Goal: Task Accomplishment & Management: Complete application form

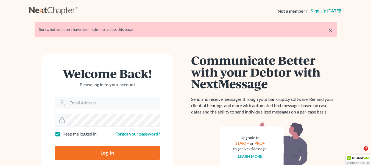
type input "[EMAIL_ADDRESS][DOMAIN_NAME]"
click at [67, 155] on input "Log In" at bounding box center [107, 153] width 105 height 14
type input "Thinking..."
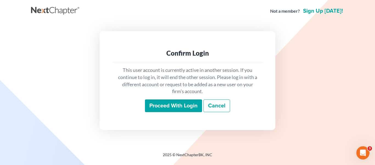
click at [188, 104] on input "Proceed with login" at bounding box center [173, 105] width 57 height 13
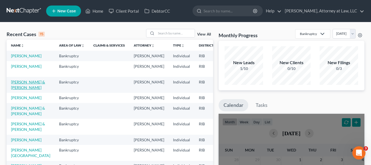
click at [15, 90] on link "[PERSON_NAME] & [PERSON_NAME]" at bounding box center [28, 84] width 34 height 10
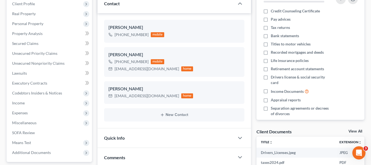
scroll to position [83, 0]
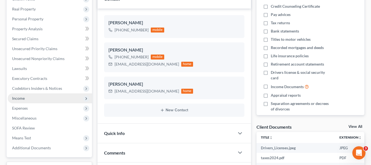
click at [73, 100] on span "Income" at bounding box center [50, 98] width 84 height 10
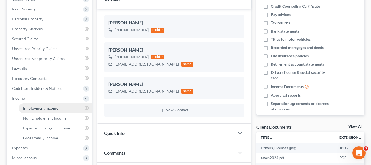
click at [68, 109] on link "Employment Income" at bounding box center [55, 108] width 73 height 10
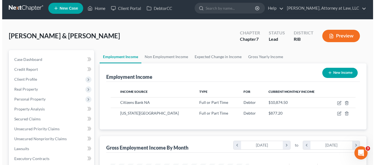
scroll to position [18, 0]
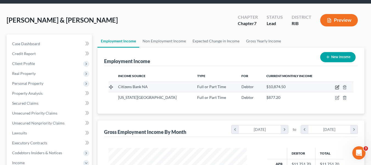
click at [337, 87] on icon "button" at bounding box center [337, 86] width 2 height 2
select select "0"
select select "41"
select select "2"
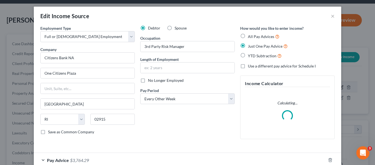
scroll to position [99, 151]
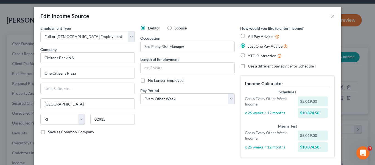
click at [248, 36] on label "All Pay Advices" at bounding box center [264, 36] width 32 height 6
click at [250, 36] on input "All Pay Advices" at bounding box center [252, 35] width 4 height 4
radio input "true"
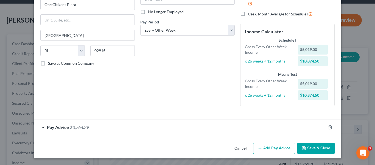
scroll to position [67, 0]
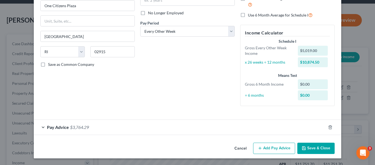
click at [44, 130] on div "Pay Advice $3,764.29" at bounding box center [180, 126] width 292 height 15
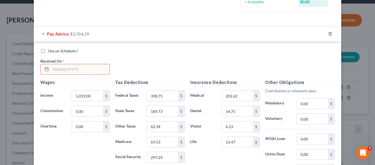
scroll to position [163, 0]
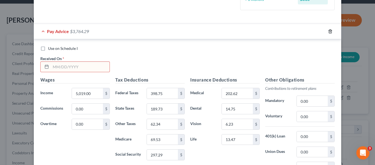
click at [331, 32] on line "button" at bounding box center [331, 31] width 0 height 1
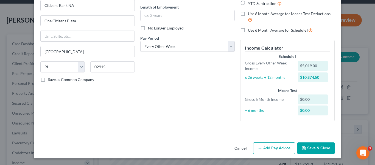
click at [280, 147] on button "Add Pay Advice" at bounding box center [274, 148] width 42 height 12
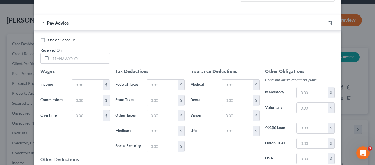
scroll to position [174, 0]
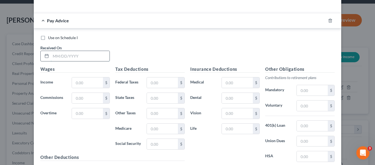
click at [55, 58] on input "text" at bounding box center [80, 56] width 59 height 10
type input "[DATE]"
type input "869."
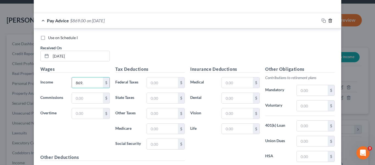
click at [328, 20] on icon "button" at bounding box center [330, 20] width 4 height 4
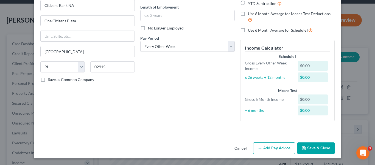
scroll to position [52, 0]
click at [264, 148] on button "Add Pay Advice" at bounding box center [274, 148] width 42 height 12
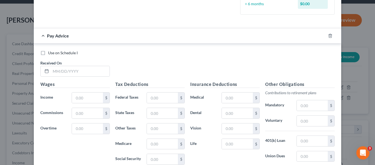
scroll to position [160, 0]
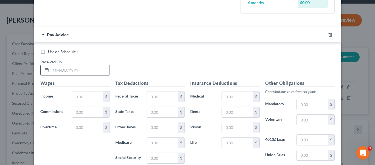
click at [71, 71] on input "text" at bounding box center [80, 70] width 59 height 10
type input "[DATE]"
type input "869.9"
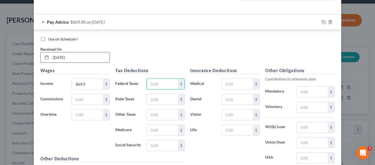
scroll to position [179, 0]
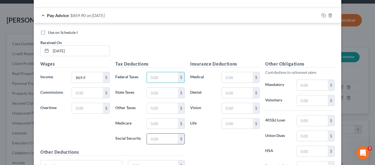
click at [151, 138] on input "text" at bounding box center [162, 138] width 31 height 10
type input "53.94"
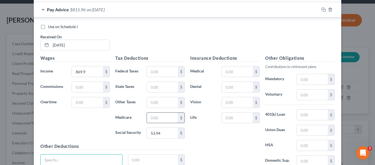
click at [159, 116] on input "text" at bounding box center [162, 117] width 31 height 10
type input "12.62"
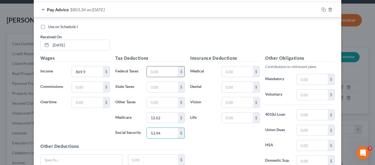
click at [154, 70] on input "text" at bounding box center [162, 71] width 31 height 10
type input "21.22"
type input "43.93"
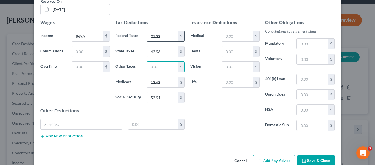
scroll to position [221, 0]
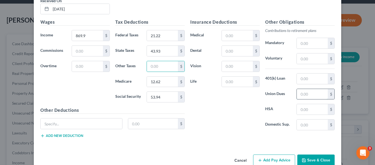
click at [301, 96] on input "text" at bounding box center [312, 94] width 31 height 10
type input "23"
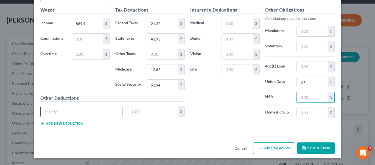
click at [53, 113] on input "text" at bounding box center [82, 111] width 82 height 10
click at [240, 71] on input "text" at bounding box center [237, 69] width 31 height 10
type input "1.5"
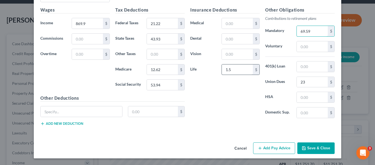
type input "69.59"
click at [233, 25] on input "text" at bounding box center [237, 23] width 31 height 10
type input "2.54"
click at [279, 147] on button "Add Pay Advice" at bounding box center [274, 148] width 42 height 12
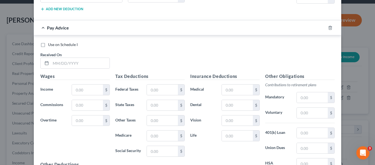
scroll to position [348, 0]
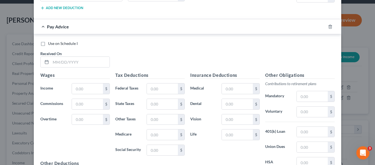
click at [51, 99] on label "Commissions" at bounding box center [53, 103] width 31 height 11
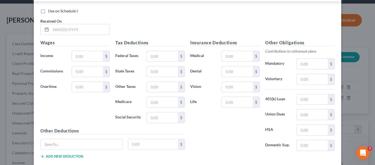
scroll to position [382, 0]
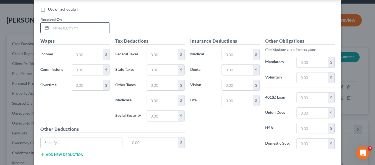
click at [54, 29] on input "text" at bounding box center [80, 28] width 59 height 10
type input "[DATE]"
type input "854.60"
type input "19.69"
type input "43.16"
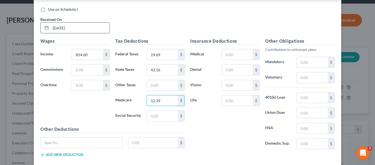
type input "12.39"
type input "52.98"
type input "2.54"
type input "1.5"
type input "68.37"
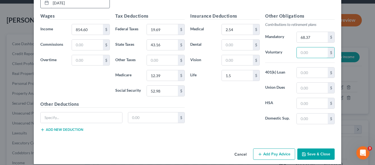
scroll to position [413, 0]
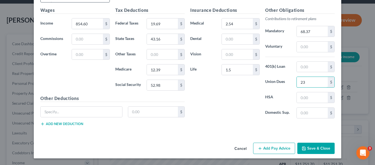
type input "23"
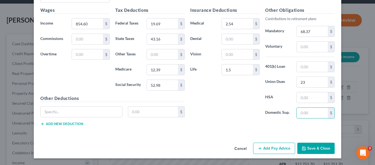
click at [261, 147] on button "Add Pay Advice" at bounding box center [274, 148] width 42 height 12
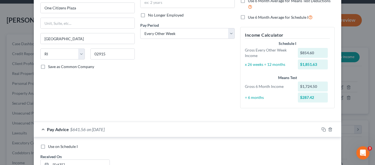
scroll to position [65, 0]
click at [322, 130] on icon "button" at bounding box center [324, 129] width 4 height 4
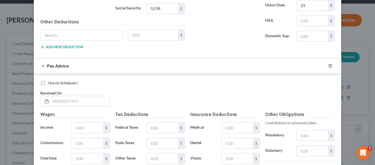
scroll to position [323, 0]
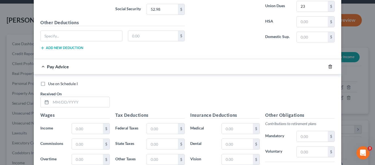
click at [331, 67] on line "button" at bounding box center [331, 66] width 0 height 1
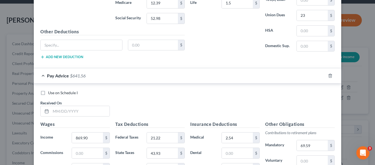
scroll to position [329, 0]
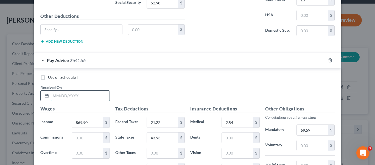
click at [90, 94] on input "text" at bounding box center [80, 95] width 59 height 10
type input "[DATE]"
type input "1"
type input "1,041.10"
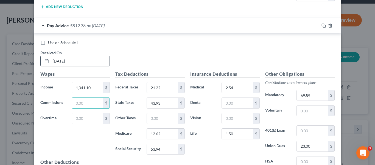
scroll to position [364, 0]
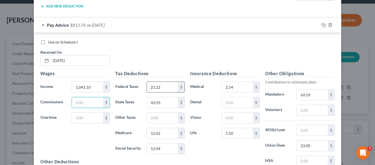
click at [165, 87] on input "21.22" at bounding box center [162, 87] width 31 height 10
type input "38.34"
type input "53.58"
type input "15.09"
type input "64.55"
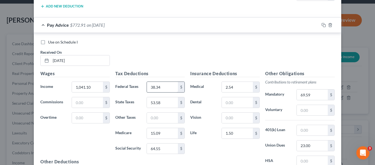
scroll to position [428, 0]
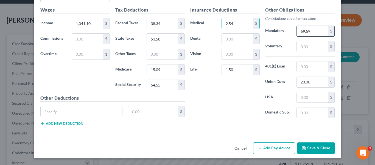
click at [313, 33] on input "69.59" at bounding box center [312, 31] width 31 height 10
type input "83.29"
click at [277, 149] on button "Add Pay Advice" at bounding box center [274, 148] width 42 height 12
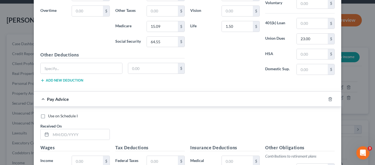
scroll to position [469, 0]
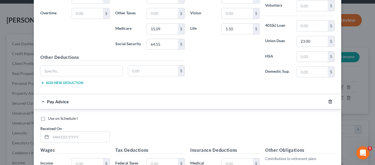
click at [329, 103] on icon "button" at bounding box center [330, 101] width 2 height 4
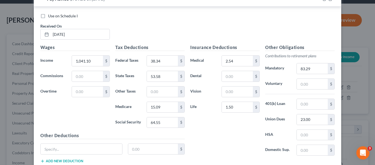
scroll to position [369, 0]
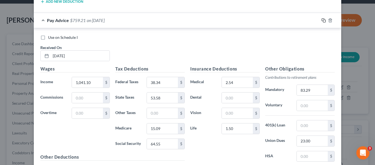
click at [323, 22] on rect "button" at bounding box center [324, 21] width 2 height 2
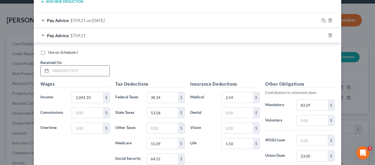
click at [87, 69] on input "text" at bounding box center [80, 70] width 59 height 10
type input "[DATE]"
type input "885.2"
type input "22.75"
type input "54.88"
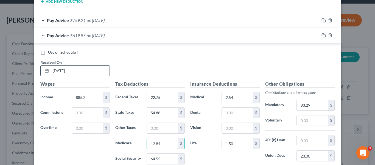
type input "12.84"
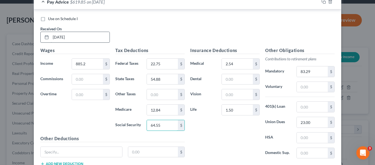
scroll to position [406, 0]
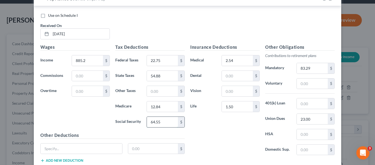
click at [151, 121] on input "64.55" at bounding box center [162, 121] width 31 height 10
type input "54.88"
type input "70.82"
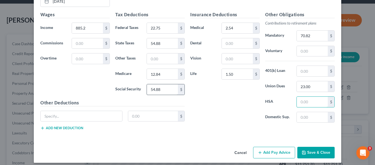
scroll to position [443, 0]
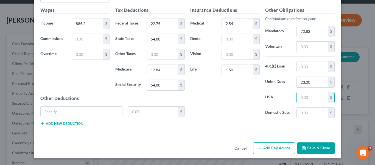
click at [283, 150] on button "Add Pay Advice" at bounding box center [274, 148] width 42 height 12
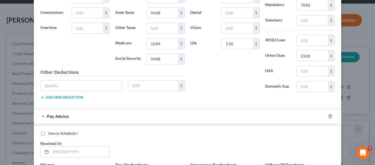
scroll to position [469, 0]
click at [331, 116] on line "button" at bounding box center [331, 115] width 0 height 1
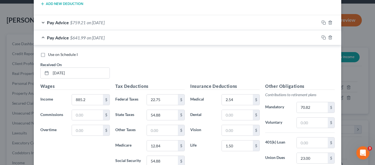
scroll to position [367, 0]
click at [322, 38] on icon "button" at bounding box center [324, 37] width 4 height 4
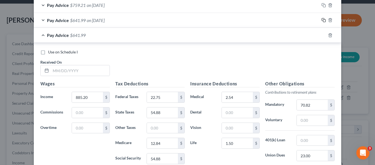
scroll to position [385, 0]
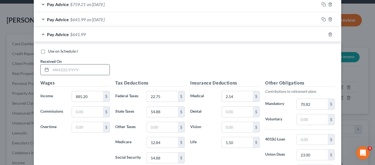
click at [90, 67] on input "text" at bounding box center [80, 69] width 59 height 10
type input "[DATE]"
type input "941.30"
type input "28.36"
type input "47.54"
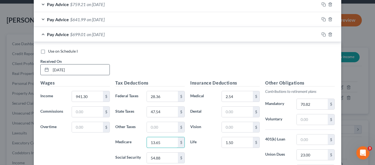
type input "13.65"
type input "58.36"
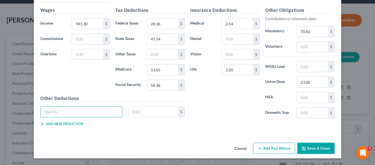
click at [201, 87] on div "Insurance Deductions Medical 2.54 $ Dental $ Vision $ Life 1.50 $" at bounding box center [225, 65] width 75 height 116
click at [239, 26] on input "2.54" at bounding box center [237, 23] width 31 height 10
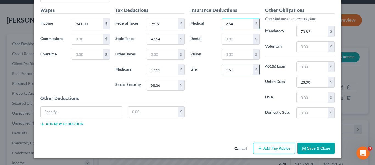
click at [243, 69] on input "1.50" at bounding box center [237, 69] width 31 height 10
click at [317, 31] on input "70.82" at bounding box center [312, 31] width 31 height 10
type input "75.3"
click at [314, 151] on button "Save & Close" at bounding box center [315, 148] width 37 height 12
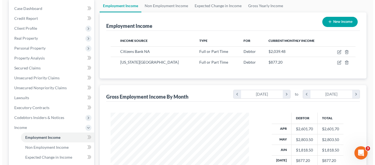
scroll to position [41, 0]
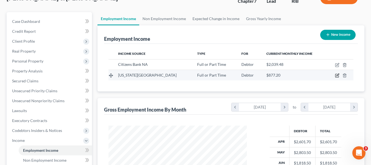
click at [336, 76] on icon "button" at bounding box center [337, 75] width 4 height 4
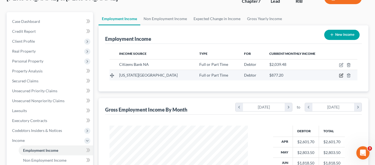
select select "0"
select select "41"
select select "0"
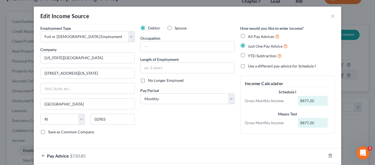
scroll to position [29, 0]
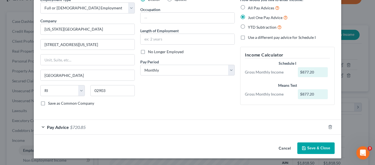
click at [43, 128] on div "Pay Advice $720.85" at bounding box center [180, 126] width 292 height 15
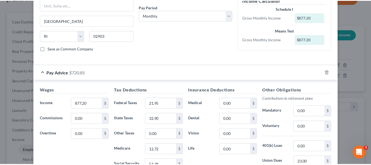
scroll to position [0, 0]
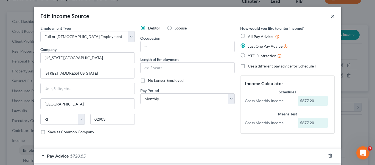
click at [332, 16] on button "×" at bounding box center [333, 16] width 4 height 7
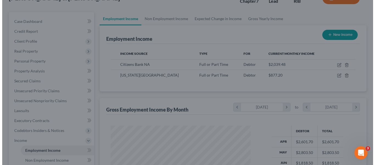
scroll to position [274552, 274501]
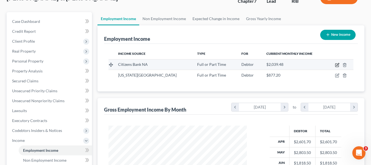
click at [336, 66] on icon "button" at bounding box center [336, 64] width 3 height 3
select select "0"
select select "41"
select select "2"
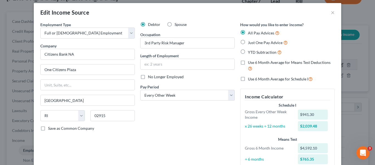
scroll to position [0, 0]
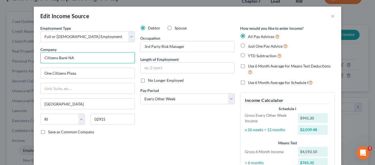
click at [119, 57] on input "Citizens Bank NA" at bounding box center [87, 57] width 94 height 11
type input "C"
type input "RISD"
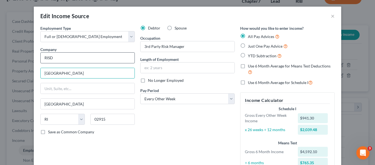
type input "[GEOGRAPHIC_DATA]"
type input "[STREET_ADDRESS][US_STATE]"
click at [93, 104] on input "[GEOGRAPHIC_DATA]" at bounding box center [88, 103] width 94 height 10
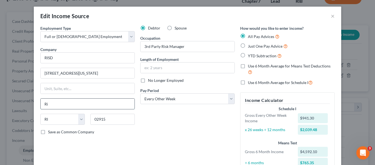
type input "R"
type input "[GEOGRAPHIC_DATA]"
type input "02903"
click at [197, 42] on input "3rd Party Risk Manager" at bounding box center [188, 46] width 94 height 10
type input "3"
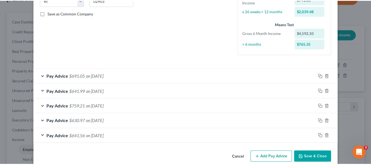
scroll to position [127, 0]
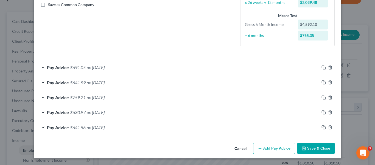
click at [317, 147] on button "Save & Close" at bounding box center [315, 148] width 37 height 12
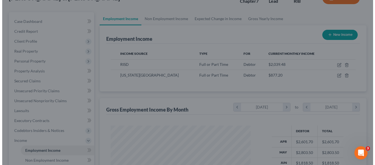
scroll to position [274552, 274501]
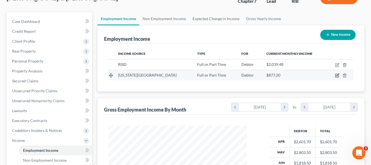
click at [336, 76] on icon "button" at bounding box center [337, 75] width 2 height 2
select select "0"
select select "41"
select select "0"
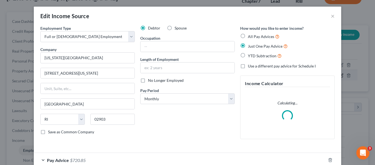
scroll to position [99, 151]
click at [116, 60] on input "[US_STATE][GEOGRAPHIC_DATA]" at bounding box center [87, 57] width 94 height 11
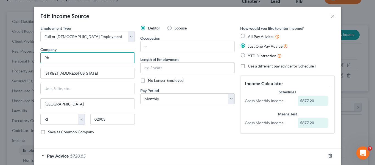
type input "R"
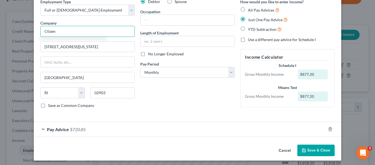
scroll to position [29, 0]
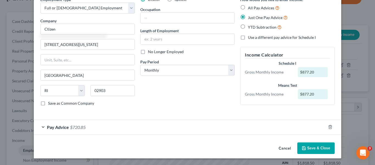
click at [47, 128] on span "Pay Advice" at bounding box center [58, 126] width 22 height 5
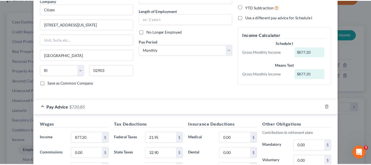
scroll to position [0, 0]
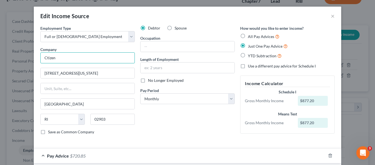
click at [109, 60] on input "Ctizen" at bounding box center [87, 57] width 94 height 11
type input "Citizens Bank"
click at [331, 16] on button "×" at bounding box center [333, 16] width 4 height 7
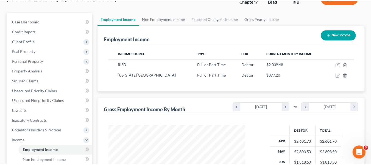
scroll to position [99, 151]
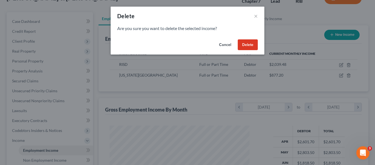
click at [251, 41] on button "Delete" at bounding box center [248, 44] width 20 height 11
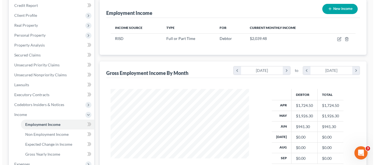
scroll to position [54, 0]
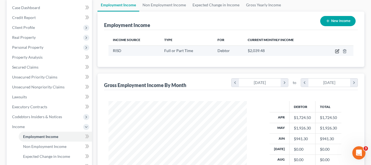
click at [337, 50] on icon "button" at bounding box center [336, 51] width 3 height 3
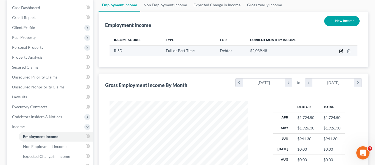
select select "0"
select select "41"
select select "2"
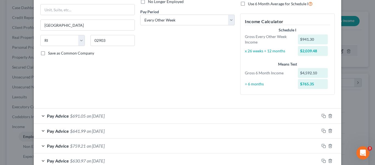
scroll to position [127, 0]
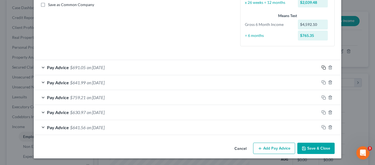
click at [322, 68] on icon "button" at bounding box center [324, 67] width 4 height 4
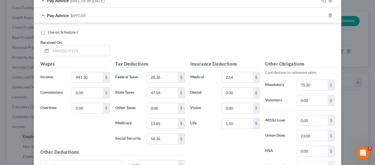
scroll to position [254, 0]
click at [91, 48] on input "text" at bounding box center [80, 50] width 59 height 10
type input "[DATE]"
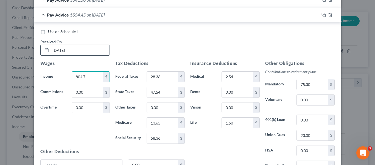
type input "804.7"
type input "14.70"
type input "30.18"
type input "11.67"
type input "49.89"
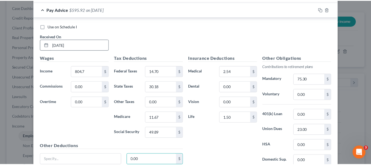
scroll to position [307, 0]
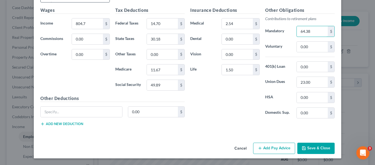
type input "64.38"
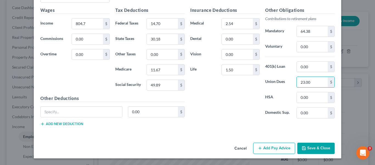
click at [322, 147] on button "Save & Close" at bounding box center [315, 148] width 37 height 12
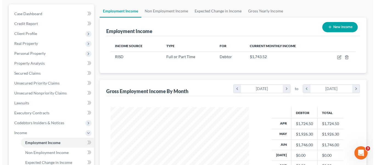
scroll to position [47, 0]
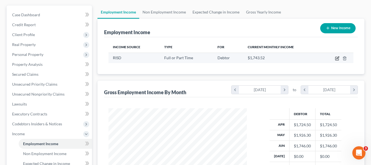
click at [337, 57] on icon "button" at bounding box center [336, 58] width 3 height 3
select select "0"
select select "41"
select select "2"
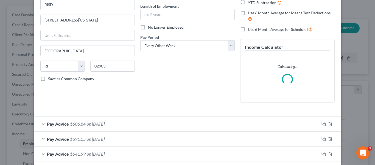
scroll to position [124, 0]
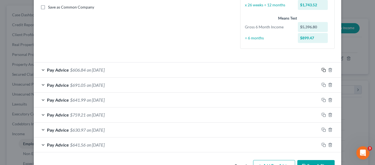
click at [323, 70] on icon "button" at bounding box center [324, 70] width 4 height 4
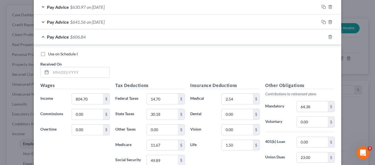
scroll to position [248, 0]
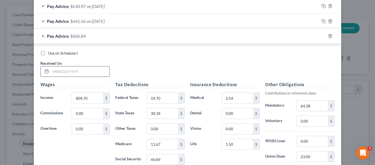
click at [68, 72] on input "text" at bounding box center [80, 71] width 59 height 10
type input "[DATE]"
type input "1,130"
type input "47.23"
type input "57.07"
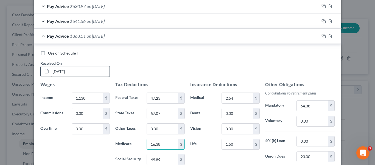
type input "16.38"
type input "70.06"
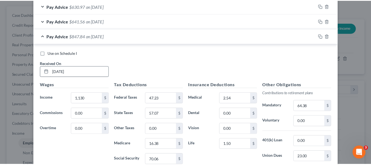
scroll to position [322, 0]
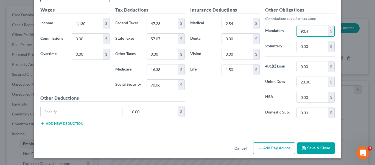
type input "90.4"
click at [311, 149] on button "Save & Close" at bounding box center [315, 148] width 37 height 12
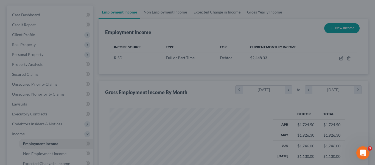
scroll to position [274552, 274501]
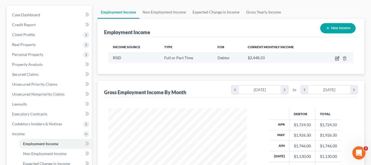
click at [337, 60] on icon "button" at bounding box center [336, 58] width 3 height 3
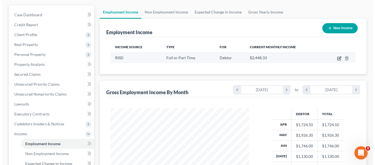
select select "0"
select select "41"
select select "2"
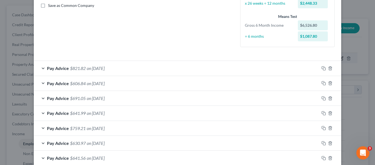
scroll to position [128, 0]
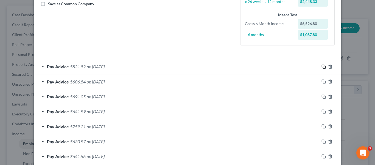
click at [323, 68] on rect "button" at bounding box center [324, 67] width 2 height 2
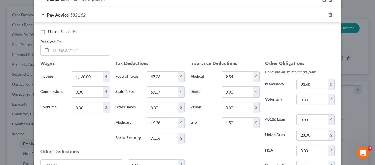
scroll to position [295, 0]
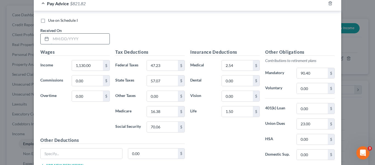
click at [75, 40] on input "text" at bounding box center [80, 39] width 59 height 10
type input "[DATE]"
type input "1,228.04"
type input "57.03"
type input "62.02"
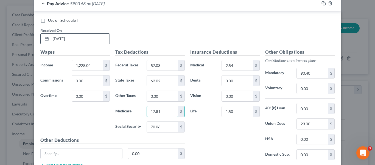
type input "17.81"
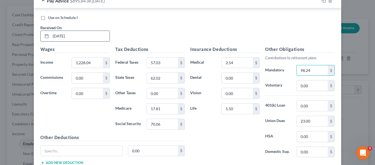
type input "98.24"
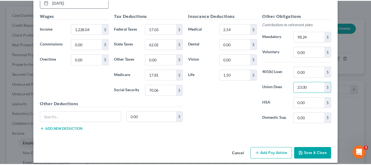
scroll to position [337, 0]
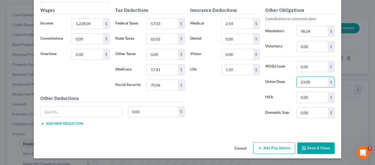
click at [317, 148] on button "Save & Close" at bounding box center [315, 148] width 37 height 12
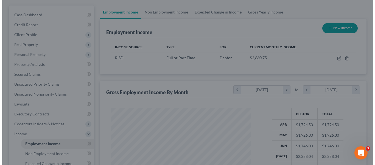
scroll to position [274552, 274501]
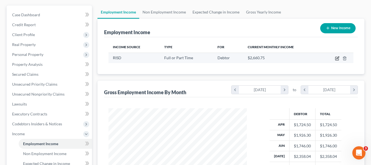
click at [337, 60] on icon "button" at bounding box center [337, 58] width 4 height 4
select select "0"
select select "41"
select select "2"
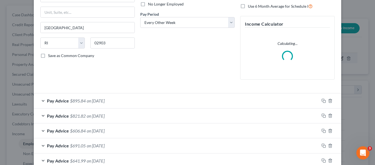
scroll to position [76, 0]
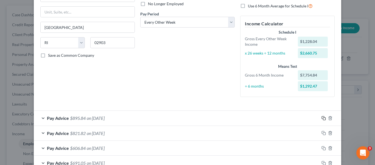
click at [323, 119] on rect "button" at bounding box center [324, 118] width 2 height 2
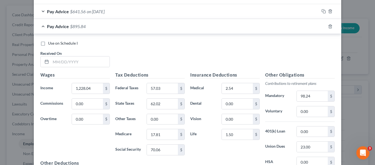
scroll to position [288, 0]
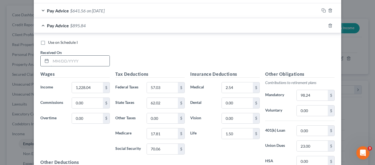
click at [78, 63] on input "text" at bounding box center [80, 60] width 59 height 10
type input "08/01025"
type input "1,314.28"
type input "85.66"
type input "66.37"
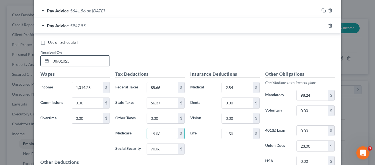
type input "19.06"
type input "81.49"
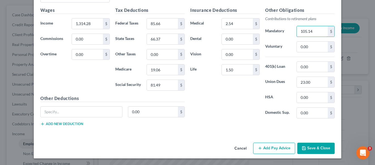
type input "105.14"
click at [312, 146] on button "Save & Close" at bounding box center [315, 148] width 37 height 12
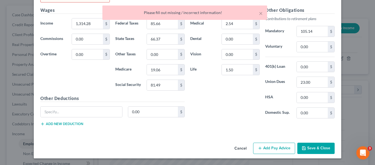
click at [226, 115] on div "Insurance Deductions Medical 2.54 $ Dental 0.00 $ Vision 0.00 $ Life 1.50 $" at bounding box center [225, 65] width 75 height 116
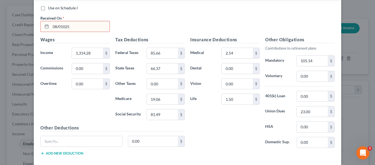
scroll to position [321, 0]
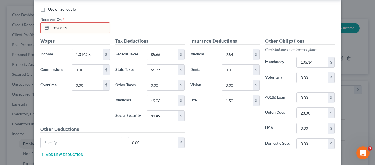
click at [59, 26] on input "08/01025" at bounding box center [80, 28] width 59 height 10
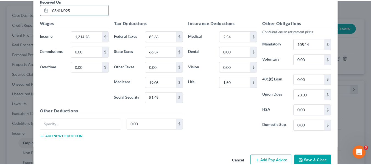
scroll to position [352, 0]
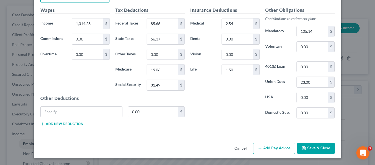
type input "08/01/025"
click at [312, 150] on button "Save & Close" at bounding box center [315, 148] width 37 height 12
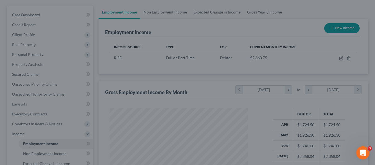
scroll to position [274552, 274501]
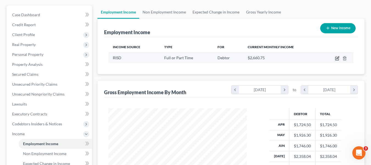
click at [336, 58] on icon "button" at bounding box center [337, 58] width 4 height 4
select select "0"
select select "41"
select select "2"
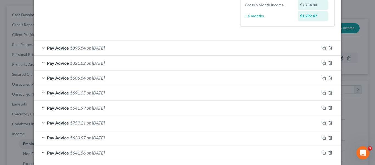
scroll to position [144, 0]
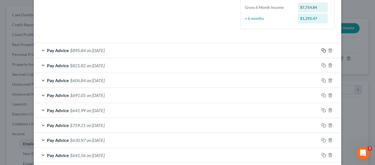
click at [322, 50] on icon "button" at bounding box center [324, 50] width 4 height 4
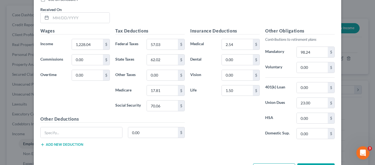
scroll to position [338, 0]
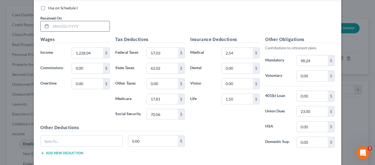
click at [57, 24] on input "text" at bounding box center [80, 26] width 59 height 10
type input "[DATE]"
type input "712.75"
type input "5.51"
type input "26.73"
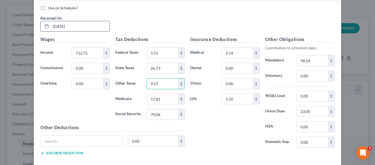
type input "9.27"
type input "10.33"
type input "44.19"
type input "57.02"
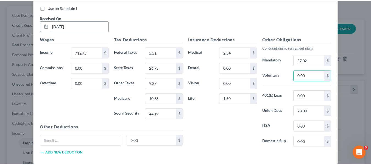
scroll to position [367, 0]
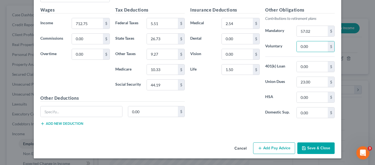
click at [321, 150] on button "Save & Close" at bounding box center [315, 148] width 37 height 12
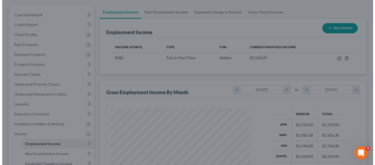
scroll to position [274552, 274501]
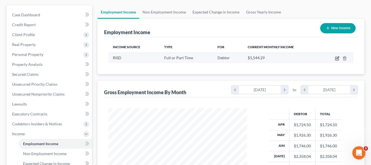
click at [338, 59] on icon "button" at bounding box center [337, 58] width 4 height 4
select select "0"
select select "41"
select select "2"
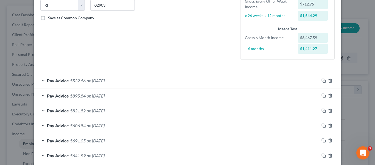
scroll to position [116, 0]
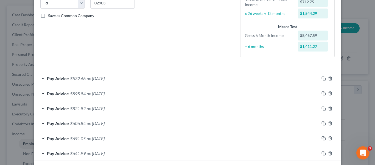
click at [316, 79] on div "Pay Advice $532.66 on [DATE]" at bounding box center [177, 78] width 286 height 15
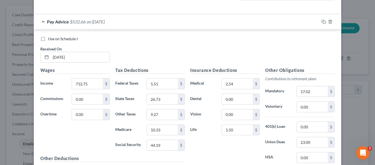
scroll to position [176, 0]
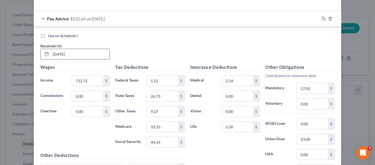
click at [89, 55] on input "[DATE]" at bounding box center [80, 54] width 59 height 10
click at [324, 20] on rect "button" at bounding box center [324, 19] width 2 height 2
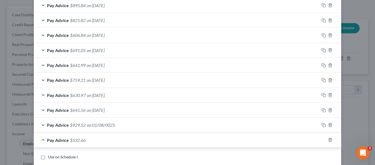
scroll to position [205, 0]
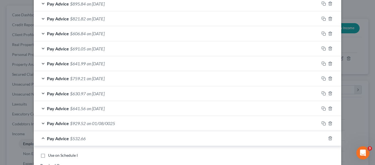
click at [110, 124] on span "on 01/08/0025" at bounding box center [101, 122] width 28 height 5
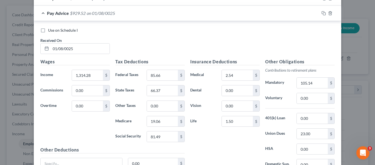
scroll to position [331, 0]
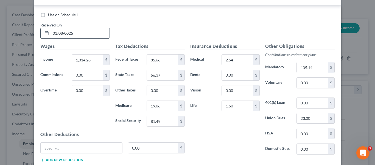
click at [56, 31] on input "01/08/0025" at bounding box center [80, 33] width 59 height 10
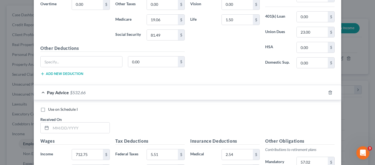
scroll to position [432, 0]
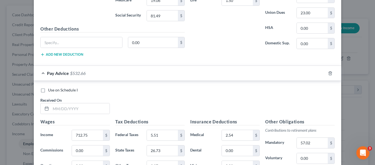
type input "08/01/0025"
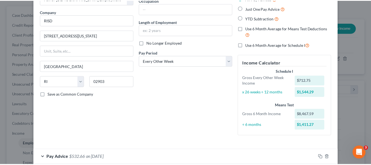
scroll to position [0, 0]
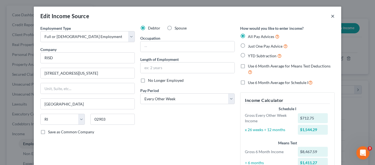
click at [332, 18] on button "×" at bounding box center [333, 16] width 4 height 7
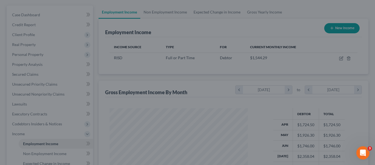
scroll to position [274552, 274501]
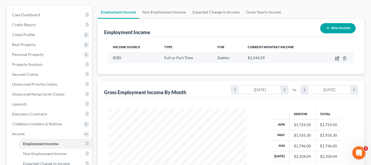
click at [337, 57] on icon "button" at bounding box center [336, 58] width 3 height 3
select select "0"
select select "41"
select select "2"
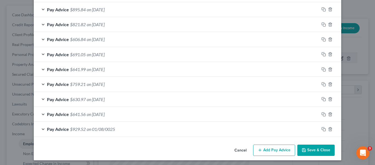
scroll to position [200, 0]
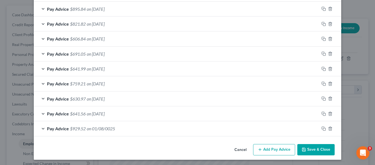
click at [100, 127] on span "on 01/08/0025" at bounding box center [101, 128] width 28 height 5
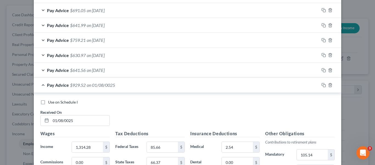
scroll to position [245, 0]
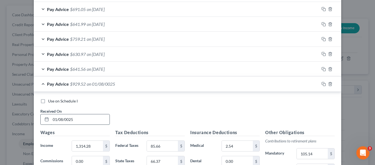
click at [66, 119] on input "01/08/0025" at bounding box center [80, 119] width 59 height 10
click at [54, 121] on input "[DATE]" at bounding box center [80, 119] width 59 height 10
click at [60, 120] on input "[DATE]" at bounding box center [80, 119] width 59 height 10
type input "[DATE]"
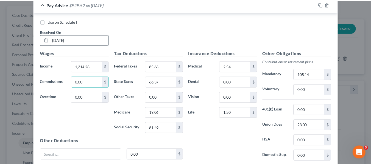
scroll to position [367, 0]
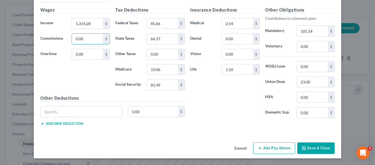
click at [323, 148] on button "Save & Close" at bounding box center [315, 148] width 37 height 12
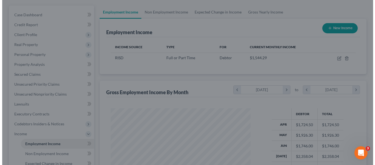
scroll to position [274552, 274501]
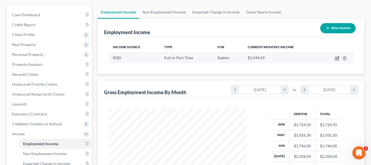
click at [337, 58] on icon "button" at bounding box center [337, 58] width 4 height 4
select select "0"
select select "41"
select select "2"
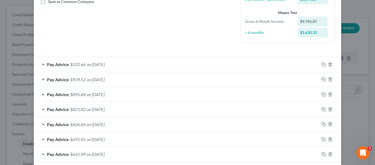
scroll to position [129, 0]
click at [323, 64] on icon "button" at bounding box center [324, 65] width 4 height 4
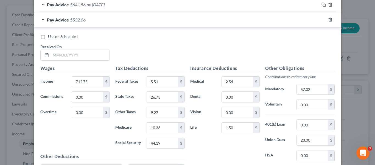
scroll to position [333, 0]
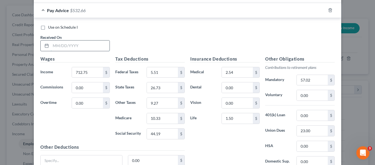
click at [86, 45] on input "text" at bounding box center [80, 45] width 59 height 10
type input "[DATE]"
type input "1,469.73"
type input "81.20"
type input "55.12"
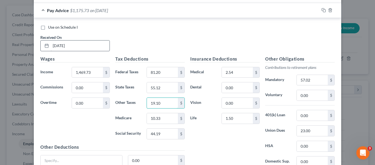
type input "19.10"
type input "21.31"
type input "91.12"
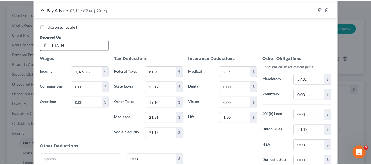
scroll to position [382, 0]
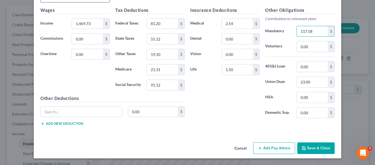
type input "117.58"
click at [316, 149] on button "Save & Close" at bounding box center [315, 148] width 37 height 12
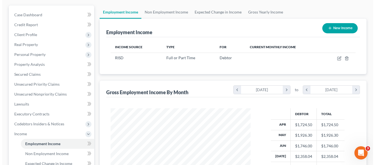
scroll to position [274552, 274501]
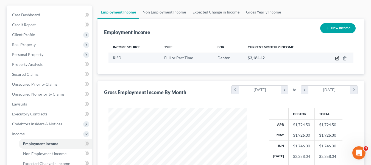
click at [338, 60] on icon "button" at bounding box center [337, 58] width 4 height 4
select select "0"
select select "41"
select select "2"
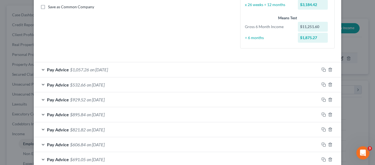
scroll to position [126, 0]
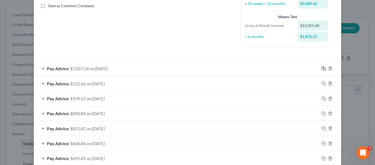
click at [322, 69] on icon "button" at bounding box center [324, 68] width 4 height 4
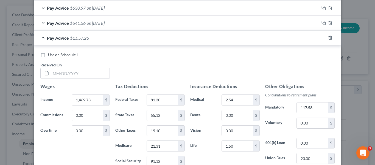
scroll to position [321, 0]
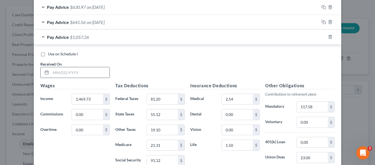
click at [69, 74] on input "text" at bounding box center [80, 72] width 59 height 10
type input "0"
type input "[DATE]"
type input "1,269.43"
type input "61.17"
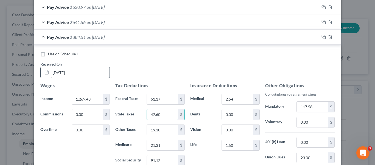
type input "47.60"
type input "16.51"
type input "18.41"
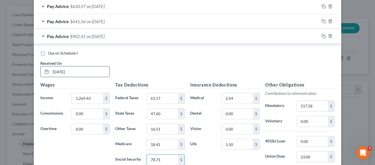
type input "78.71"
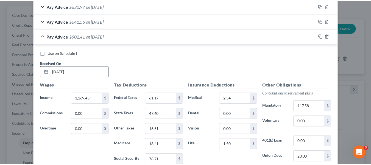
scroll to position [397, 0]
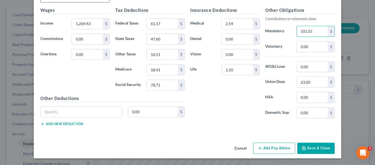
type input "101.55"
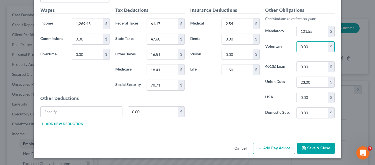
click at [308, 148] on button "Save & Close" at bounding box center [315, 148] width 37 height 12
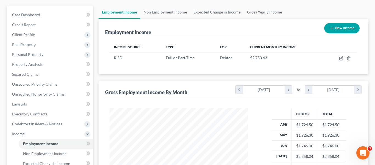
scroll to position [274552, 274501]
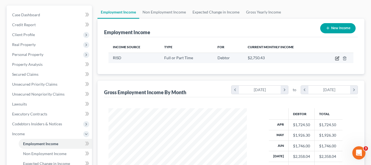
click at [336, 58] on icon "button" at bounding box center [336, 58] width 3 height 3
select select "0"
select select "41"
select select "2"
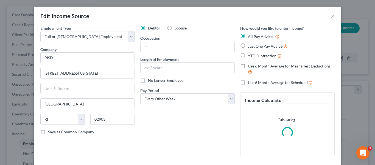
scroll to position [99, 151]
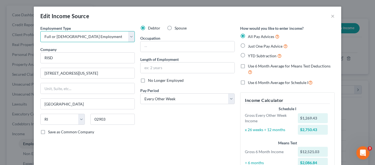
click at [130, 37] on select "Select Full or [DEMOGRAPHIC_DATA] Employment Self Employment" at bounding box center [87, 36] width 94 height 11
click at [40, 31] on select "Select Full or [DEMOGRAPHIC_DATA] Employment Self Employment" at bounding box center [87, 36] width 94 height 11
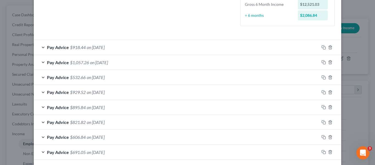
scroll to position [149, 0]
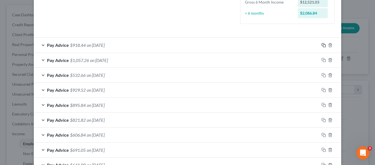
click at [322, 46] on icon "button" at bounding box center [324, 45] width 4 height 4
click at [322, 45] on icon "button" at bounding box center [324, 45] width 4 height 4
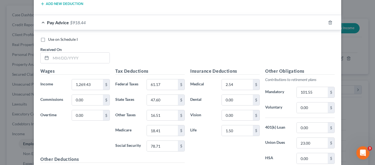
scroll to position [592, 0]
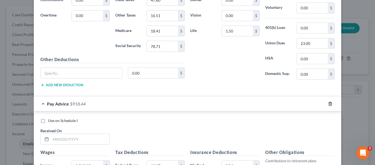
click at [331, 104] on line "button" at bounding box center [331, 103] width 0 height 1
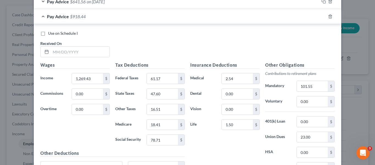
scroll to position [359, 0]
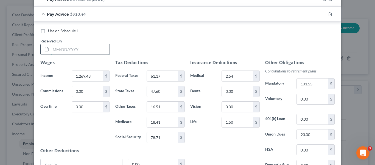
click at [78, 51] on input "text" at bounding box center [80, 49] width 59 height 10
type input "[DATE]"
type input "1,220.58"
type input "56.29"
type input "45.77"
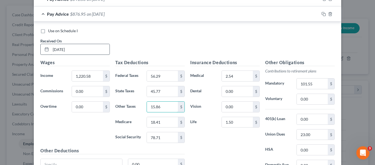
type input "15.86"
type input "17.70"
type input "75.67"
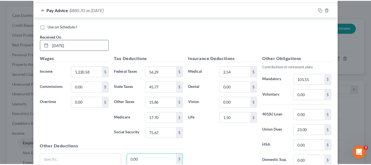
scroll to position [412, 0]
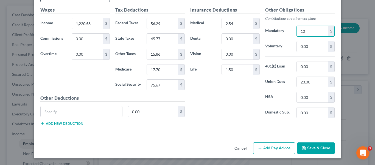
type input "1"
type input "97.65"
click at [323, 149] on button "Save & Close" at bounding box center [315, 148] width 37 height 12
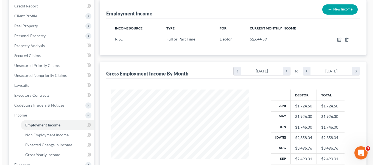
scroll to position [64, 0]
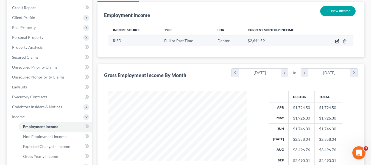
click at [336, 42] on icon "button" at bounding box center [337, 41] width 4 height 4
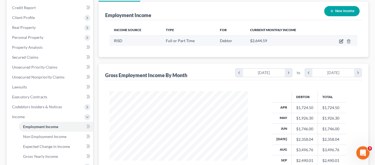
select select "0"
select select "41"
select select "2"
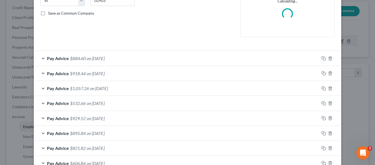
scroll to position [123, 0]
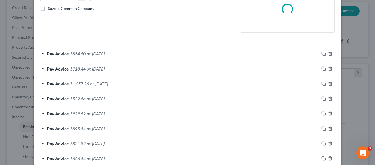
click at [90, 54] on span "on [DATE]" at bounding box center [96, 53] width 18 height 5
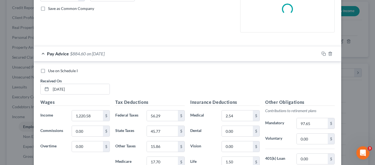
click at [48, 71] on label "Use on Schedule I" at bounding box center [63, 70] width 30 height 5
click at [50, 71] on input "Use on Schedule I" at bounding box center [52, 70] width 4 height 4
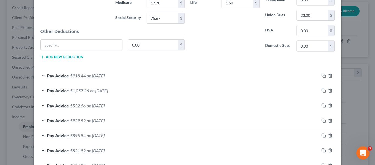
scroll to position [317, 0]
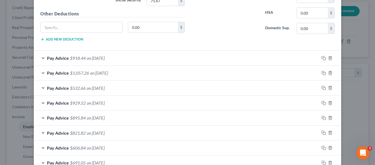
click at [42, 58] on div "Pay Advice $918.44 on [DATE]" at bounding box center [177, 58] width 286 height 15
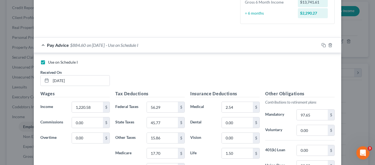
click at [48, 62] on label "Use on Schedule I" at bounding box center [63, 61] width 30 height 5
click at [50, 62] on input "Use on Schedule I" at bounding box center [52, 61] width 4 height 4
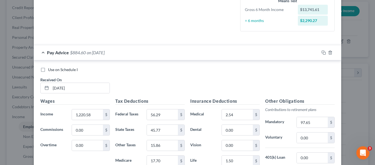
scroll to position [142, 0]
click at [48, 69] on label "Use on Schedule I" at bounding box center [63, 68] width 30 height 5
click at [50, 69] on input "Use on Schedule I" at bounding box center [52, 68] width 4 height 4
checkbox input "true"
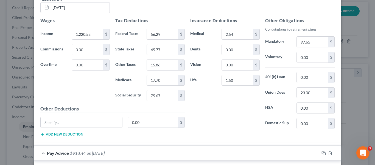
scroll to position [224, 0]
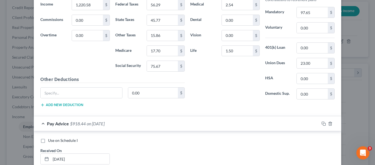
click at [48, 140] on label "Use on Schedule I" at bounding box center [63, 139] width 30 height 5
click at [50, 140] on input "Use on Schedule I" at bounding box center [52, 139] width 4 height 4
checkbox input "true"
checkbox input "false"
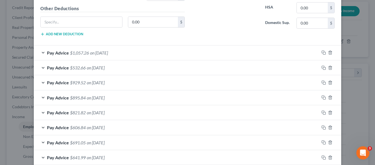
scroll to position [501, 0]
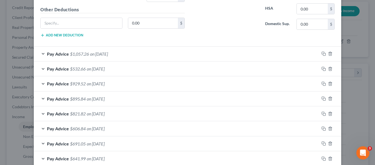
click at [40, 52] on div "Pay Advice $1,057.26 on [DATE]" at bounding box center [177, 53] width 286 height 15
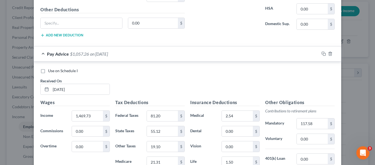
click at [48, 72] on label "Use on Schedule I" at bounding box center [63, 70] width 30 height 5
click at [50, 71] on input "Use on Schedule I" at bounding box center [52, 70] width 4 height 4
checkbox input "true"
checkbox input "false"
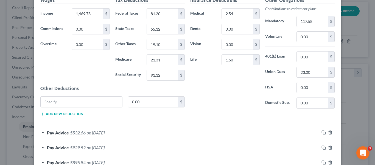
click at [39, 131] on div "Pay Advice $532.66 on [DATE]" at bounding box center [177, 132] width 286 height 15
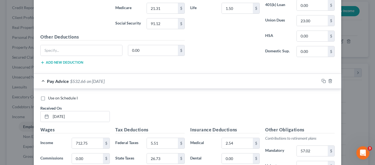
scroll to position [660, 0]
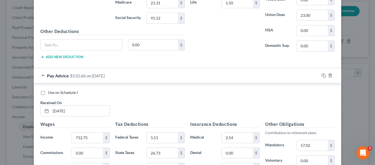
click at [48, 91] on label "Use on Schedule I" at bounding box center [63, 92] width 30 height 5
click at [50, 91] on input "Use on Schedule I" at bounding box center [52, 92] width 4 height 4
checkbox input "true"
checkbox input "false"
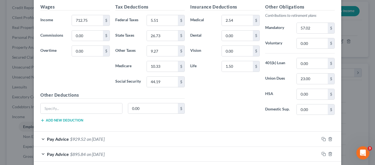
scroll to position [785, 0]
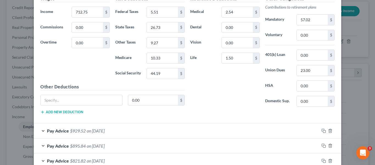
click at [40, 130] on div "Pay Advice $929.52 on [DATE]" at bounding box center [177, 130] width 286 height 15
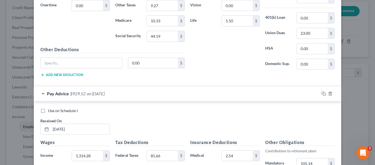
click at [48, 111] on label "Use on Schedule I" at bounding box center [63, 110] width 30 height 5
click at [50, 111] on input "Use on Schedule I" at bounding box center [52, 110] width 4 height 4
checkbox input "true"
checkbox input "false"
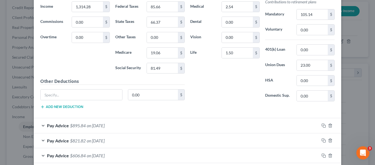
click at [39, 123] on div "Pay Advice $895.84 on [DATE]" at bounding box center [177, 125] width 286 height 15
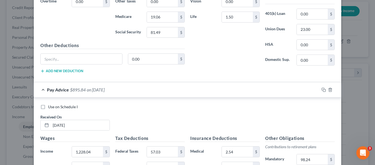
click at [48, 107] on label "Use on Schedule I" at bounding box center [63, 106] width 30 height 5
click at [50, 107] on input "Use on Schedule I" at bounding box center [52, 106] width 4 height 4
checkbox input "true"
checkbox input "false"
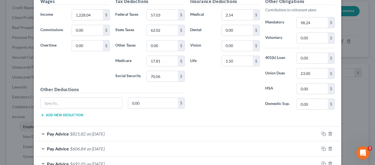
scroll to position [1143, 0]
click at [39, 132] on div "Pay Advice $821.82 on [DATE]" at bounding box center [177, 133] width 286 height 15
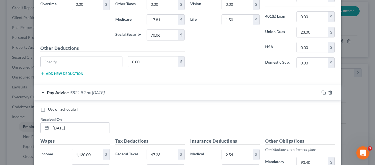
click at [48, 109] on label "Use on Schedule I" at bounding box center [63, 108] width 30 height 5
click at [50, 109] on input "Use on Schedule I" at bounding box center [52, 108] width 4 height 4
checkbox input "true"
checkbox input "false"
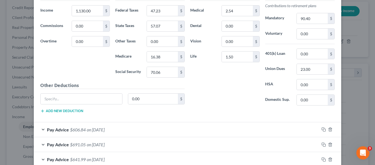
scroll to position [1329, 0]
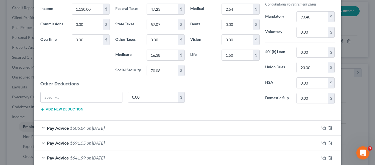
click at [41, 128] on div "Pay Advice $606.84 on [DATE]" at bounding box center [177, 127] width 286 height 15
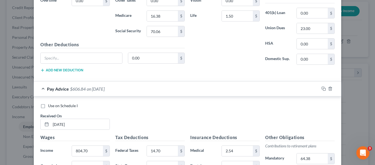
click at [48, 105] on label "Use on Schedule I" at bounding box center [63, 105] width 30 height 5
click at [50, 105] on input "Use on Schedule I" at bounding box center [52, 105] width 4 height 4
checkbox input "true"
checkbox input "false"
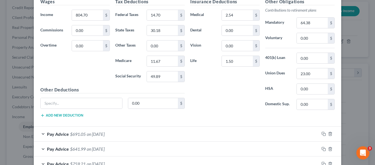
click at [41, 133] on div "Pay Advice $691.05 on [DATE]" at bounding box center [177, 133] width 286 height 15
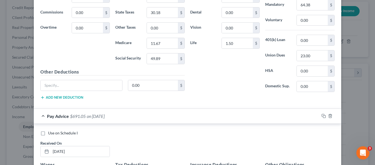
scroll to position [1541, 0]
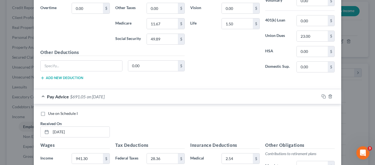
click at [48, 112] on label "Use on Schedule I" at bounding box center [63, 112] width 30 height 5
click at [50, 112] on input "Use on Schedule I" at bounding box center [52, 112] width 4 height 4
checkbox input "true"
checkbox input "false"
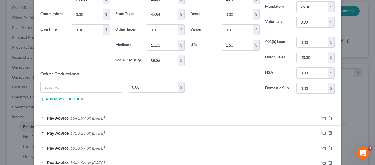
scroll to position [1707, 0]
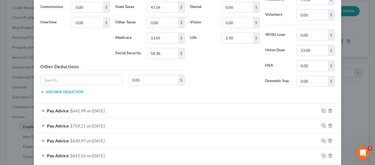
click at [38, 110] on div "Pay Advice $641.99 on [DATE]" at bounding box center [177, 110] width 286 height 15
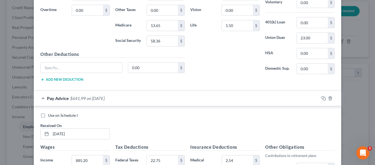
click at [48, 115] on label "Use on Schedule I" at bounding box center [63, 114] width 30 height 5
click at [50, 115] on input "Use on Schedule I" at bounding box center [52, 114] width 4 height 4
checkbox input "true"
checkbox input "false"
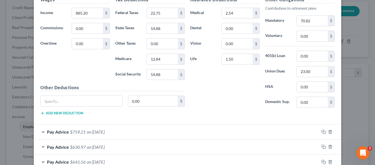
scroll to position [1880, 0]
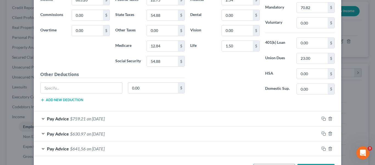
click at [39, 117] on div "Pay Advice $759.21 on [DATE]" at bounding box center [177, 118] width 286 height 15
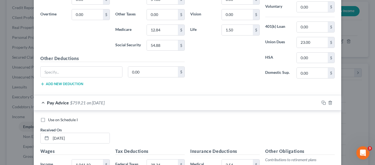
click at [48, 119] on label "Use on Schedule I" at bounding box center [63, 119] width 30 height 5
click at [50, 119] on input "Use on Schedule I" at bounding box center [52, 119] width 4 height 4
checkbox input "true"
checkbox input "false"
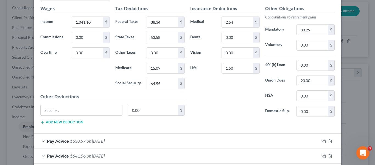
click at [40, 140] on div "Pay Advice $630.97 on [DATE]" at bounding box center [177, 140] width 286 height 15
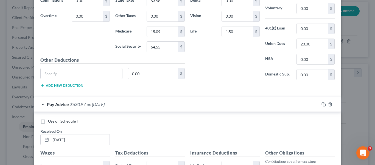
click at [48, 122] on label "Use on Schedule I" at bounding box center [63, 120] width 30 height 5
click at [50, 122] on input "Use on Schedule I" at bounding box center [52, 120] width 4 height 4
checkbox input "true"
checkbox input "false"
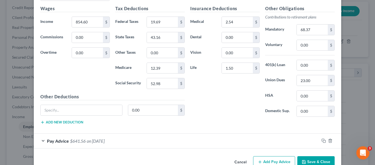
click at [40, 140] on div "Pay Advice $641.56 on [DATE]" at bounding box center [177, 140] width 286 height 15
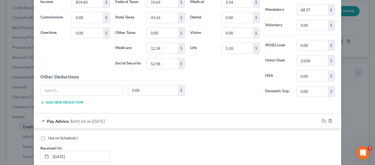
click at [48, 137] on label "Use on Schedule I" at bounding box center [63, 137] width 30 height 5
click at [50, 137] on input "Use on Schedule I" at bounding box center [52, 137] width 4 height 4
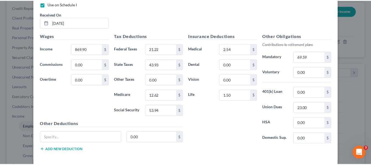
scroll to position [2397, 0]
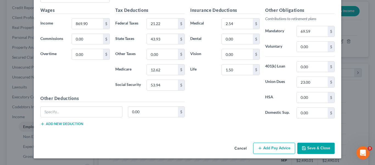
click at [317, 148] on button "Save & Close" at bounding box center [315, 148] width 37 height 12
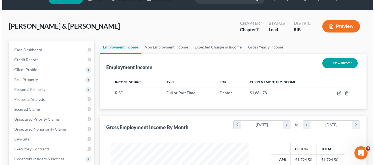
scroll to position [12, 0]
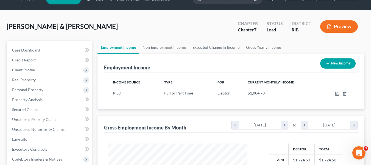
click at [338, 61] on button "New Income" at bounding box center [337, 63] width 35 height 10
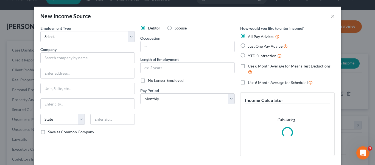
scroll to position [99, 151]
click at [128, 36] on select "Select Full or [DEMOGRAPHIC_DATA] Employment Self Employment" at bounding box center [87, 36] width 94 height 11
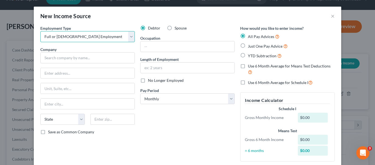
click at [40, 31] on select "Select Full or [DEMOGRAPHIC_DATA] Employment Self Employment" at bounding box center [87, 36] width 94 height 11
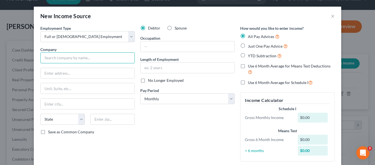
click at [104, 59] on input "text" at bounding box center [87, 57] width 94 height 11
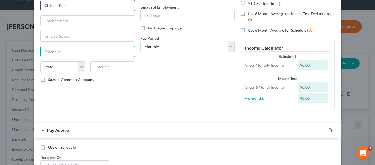
scroll to position [0, 0]
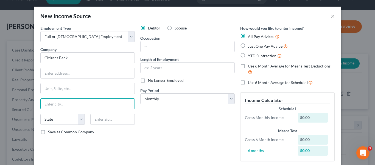
click at [248, 46] on label "Just One Pay Advice" at bounding box center [268, 46] width 40 height 6
click at [250, 46] on input "Just One Pay Advice" at bounding box center [252, 45] width 4 height 4
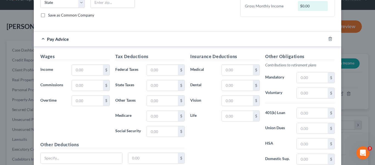
scroll to position [117, 0]
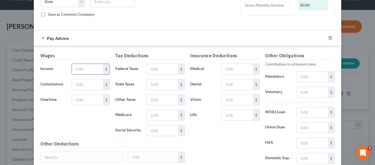
click at [80, 69] on input "text" at bounding box center [87, 69] width 31 height 10
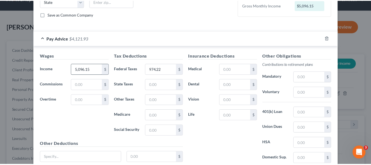
scroll to position [163, 0]
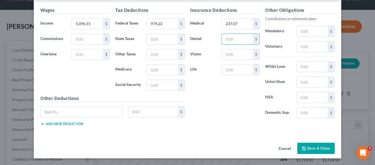
click at [324, 148] on button "Save & Close" at bounding box center [315, 148] width 37 height 12
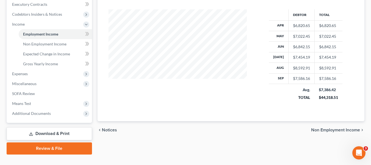
scroll to position [167, 0]
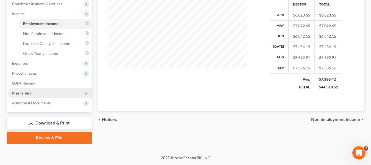
click at [25, 94] on span "Means Test" at bounding box center [21, 92] width 19 height 5
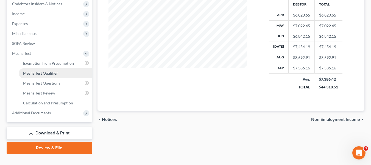
click at [40, 74] on span "Means Test Qualifier" at bounding box center [40, 73] width 35 height 5
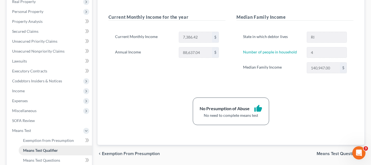
scroll to position [89, 0]
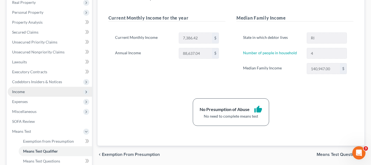
click at [28, 92] on span "Income" at bounding box center [50, 92] width 84 height 10
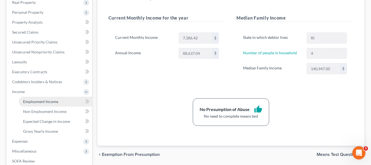
click at [30, 101] on span "Employment Income" at bounding box center [40, 101] width 35 height 5
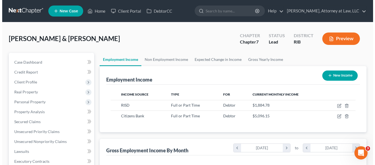
scroll to position [99, 149]
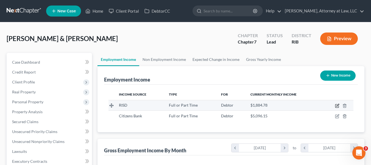
click at [338, 105] on icon "button" at bounding box center [337, 105] width 4 height 4
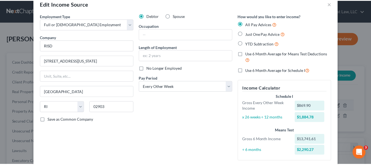
scroll to position [8, 0]
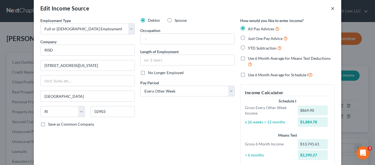
click at [331, 9] on button "×" at bounding box center [333, 8] width 4 height 7
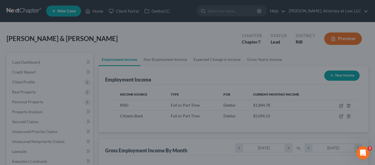
scroll to position [274552, 274501]
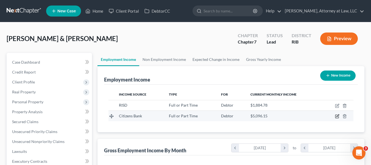
click at [338, 117] on icon "button" at bounding box center [337, 116] width 4 height 4
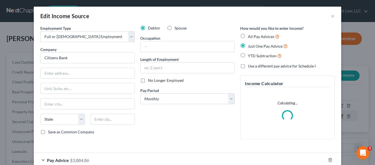
scroll to position [99, 151]
click at [230, 99] on select "Select Monthly Twice Monthly Every Other Week Weekly" at bounding box center [187, 98] width 94 height 11
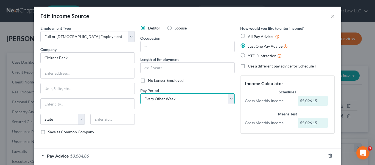
click at [140, 93] on select "Select Monthly Twice Monthly Every Other Week Weekly" at bounding box center [187, 98] width 94 height 11
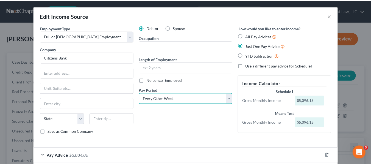
scroll to position [29, 0]
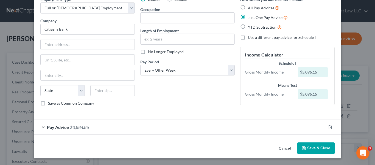
click at [317, 149] on button "Save & Close" at bounding box center [315, 148] width 37 height 12
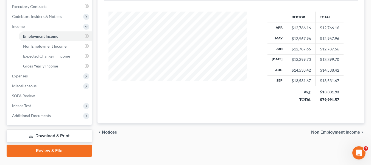
scroll to position [155, 0]
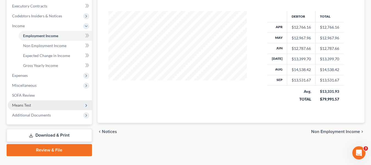
click at [66, 106] on span "Means Test" at bounding box center [50, 105] width 84 height 10
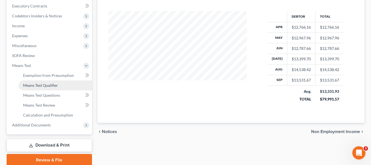
click at [71, 86] on link "Means Test Qualifier" at bounding box center [55, 85] width 73 height 10
